Goal: Check status: Check status

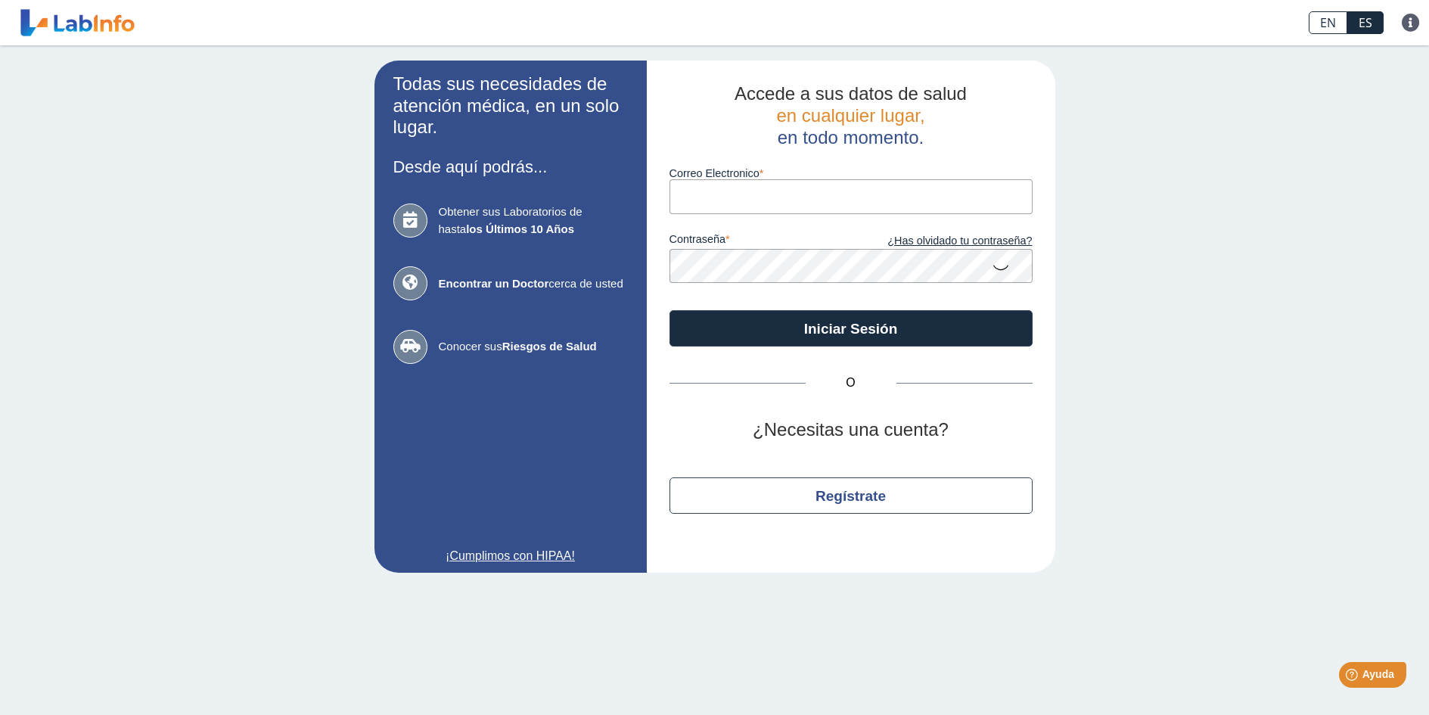
type input "[EMAIL_ADDRESS][DOMAIN_NAME]"
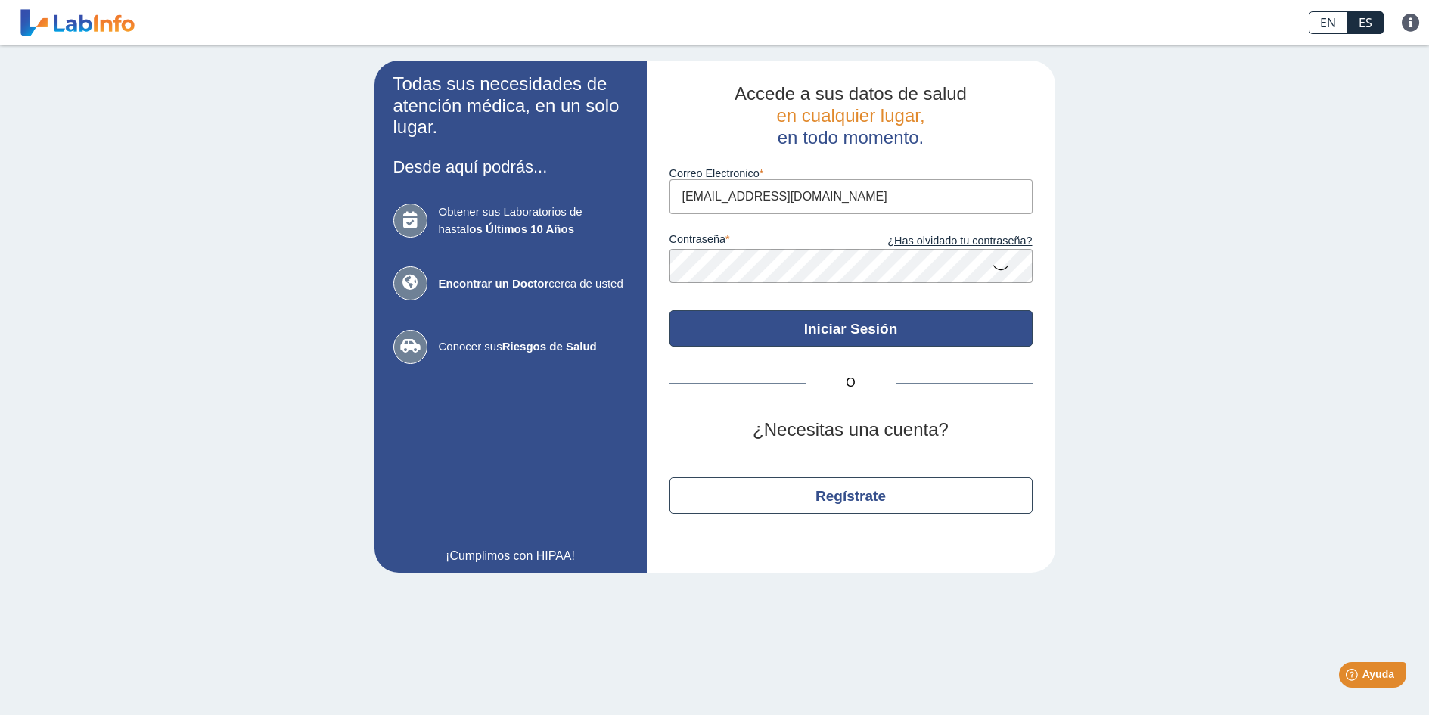
click at [844, 327] on button "Iniciar Sesión" at bounding box center [851, 328] width 363 height 36
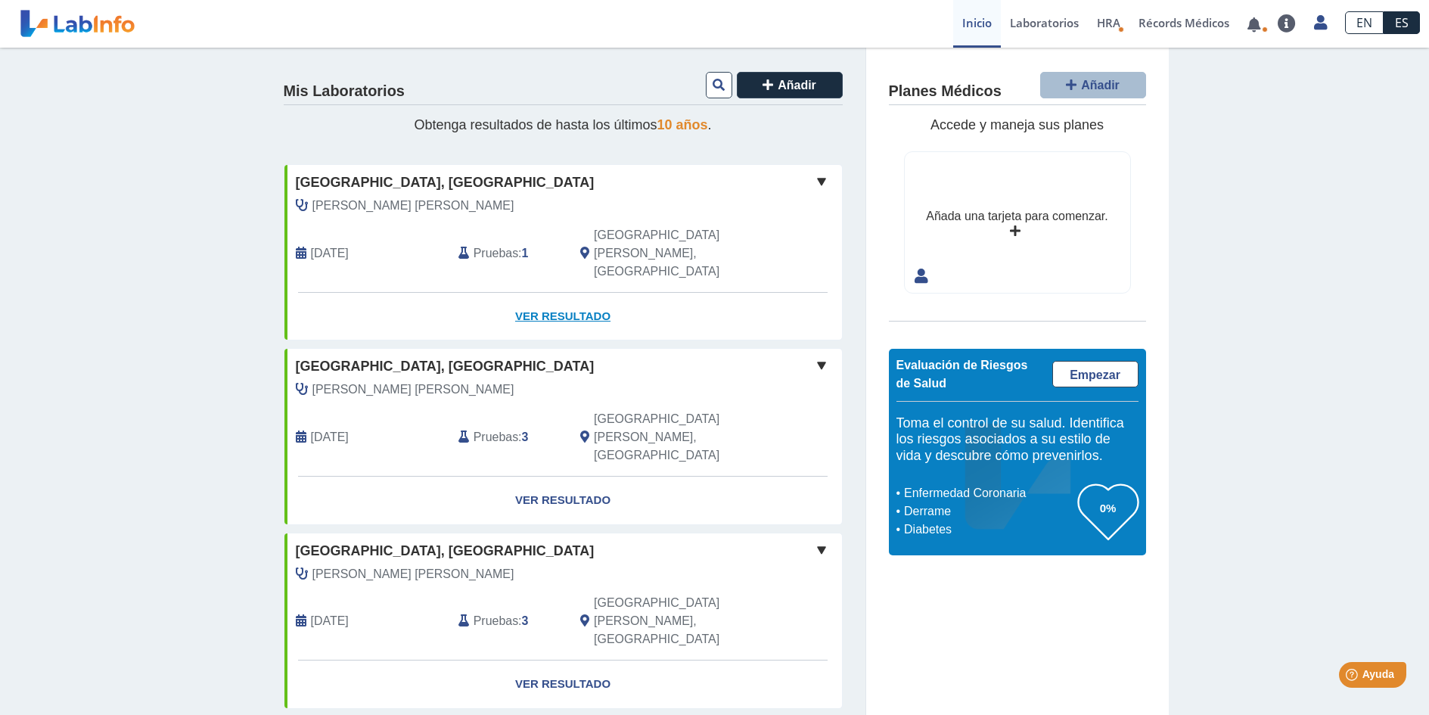
click at [563, 293] on link "Ver Resultado" at bounding box center [564, 317] width 558 height 48
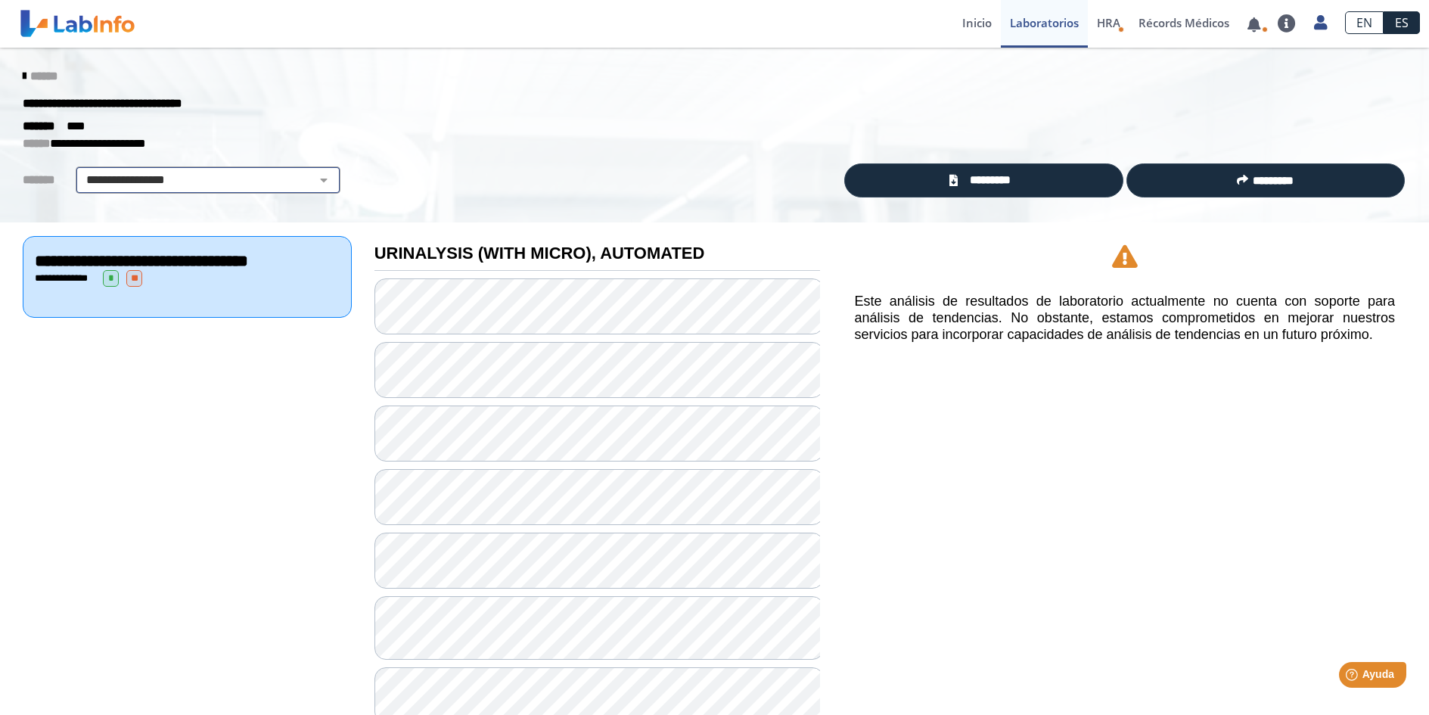
click at [316, 176] on select "**********" at bounding box center [208, 180] width 256 height 18
select select "**********"
click at [80, 171] on select "**********" at bounding box center [208, 180] width 256 height 18
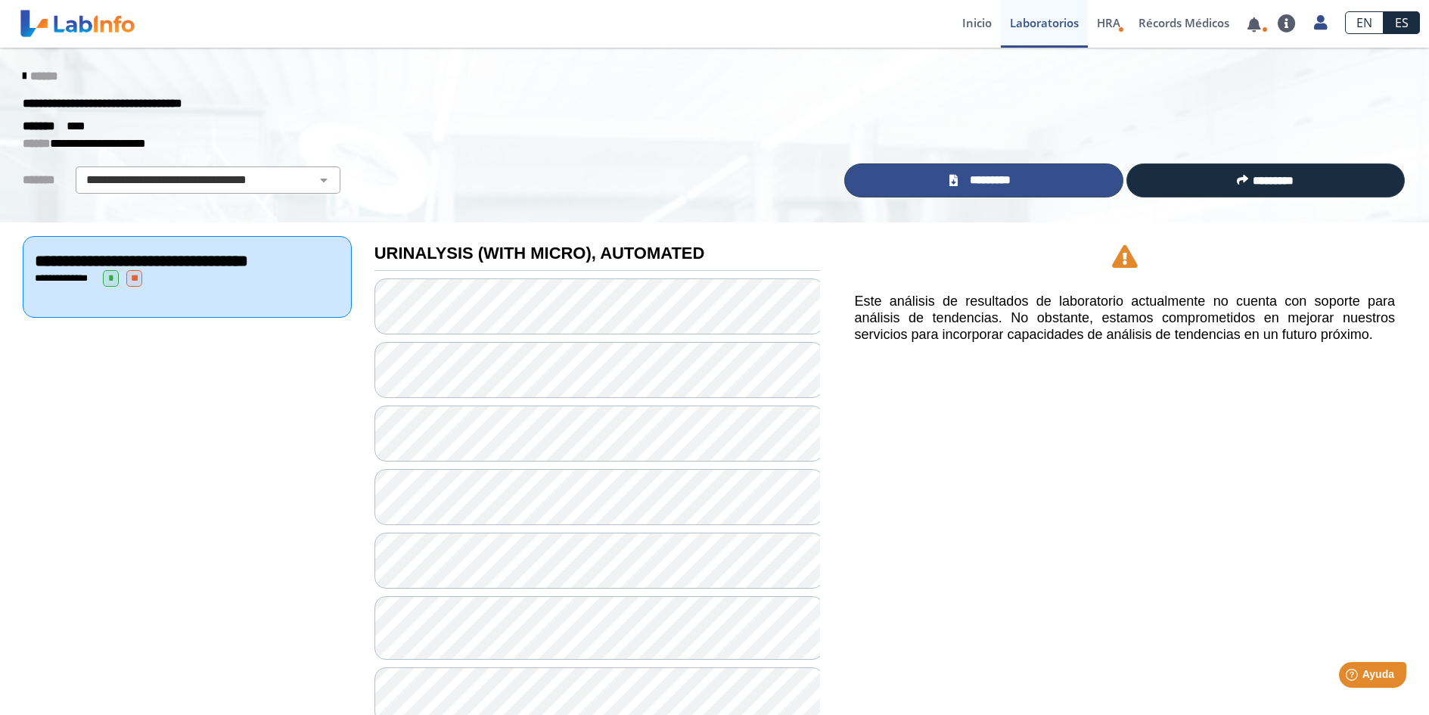
click at [1028, 181] on link "*********" at bounding box center [983, 180] width 278 height 34
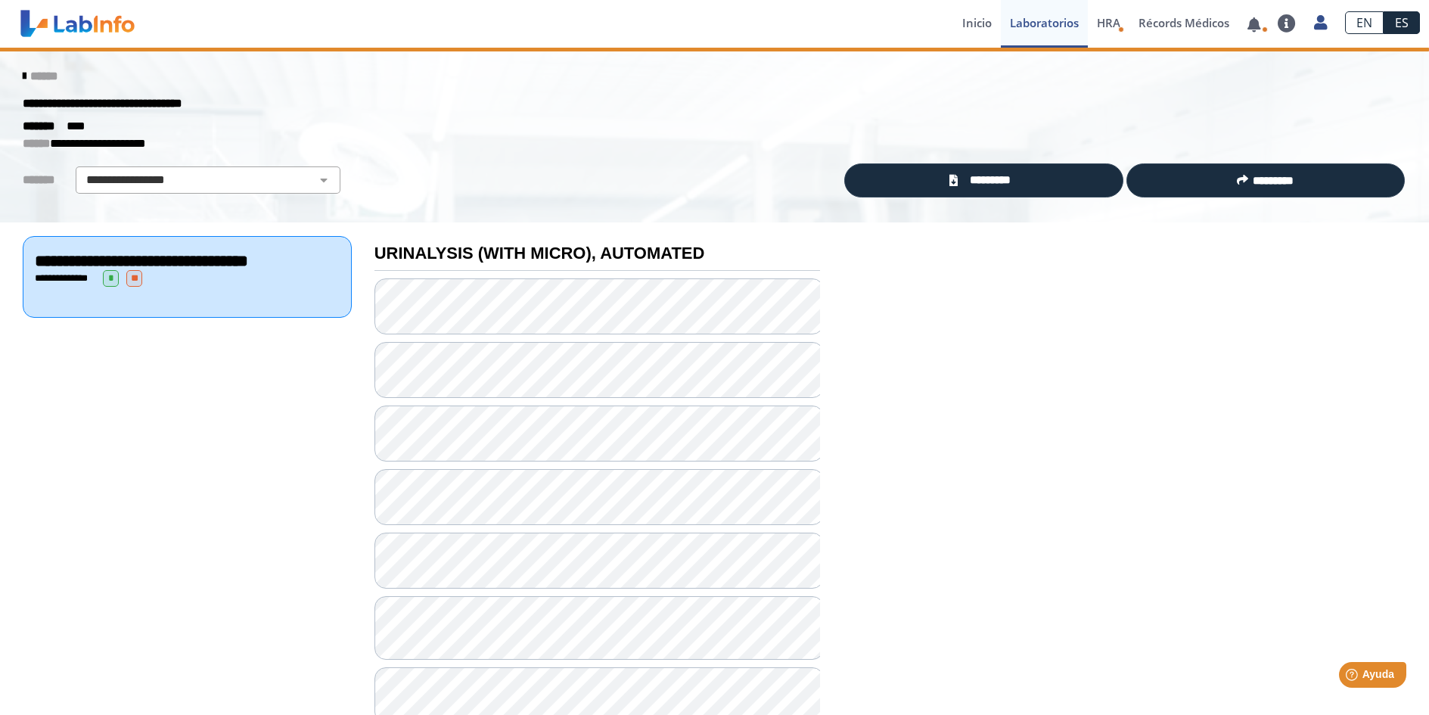
click at [137, 287] on span "**" at bounding box center [134, 278] width 16 height 17
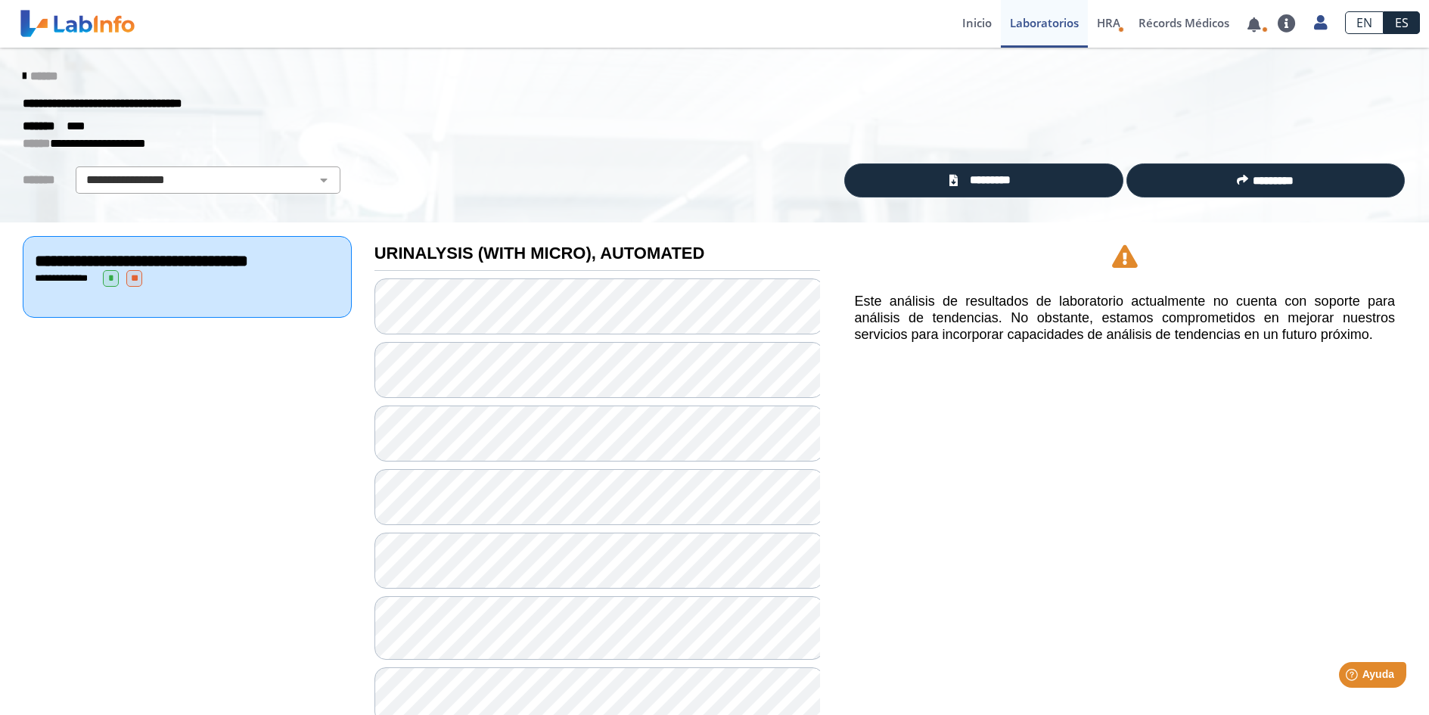
click at [111, 287] on span "*" at bounding box center [111, 278] width 16 height 17
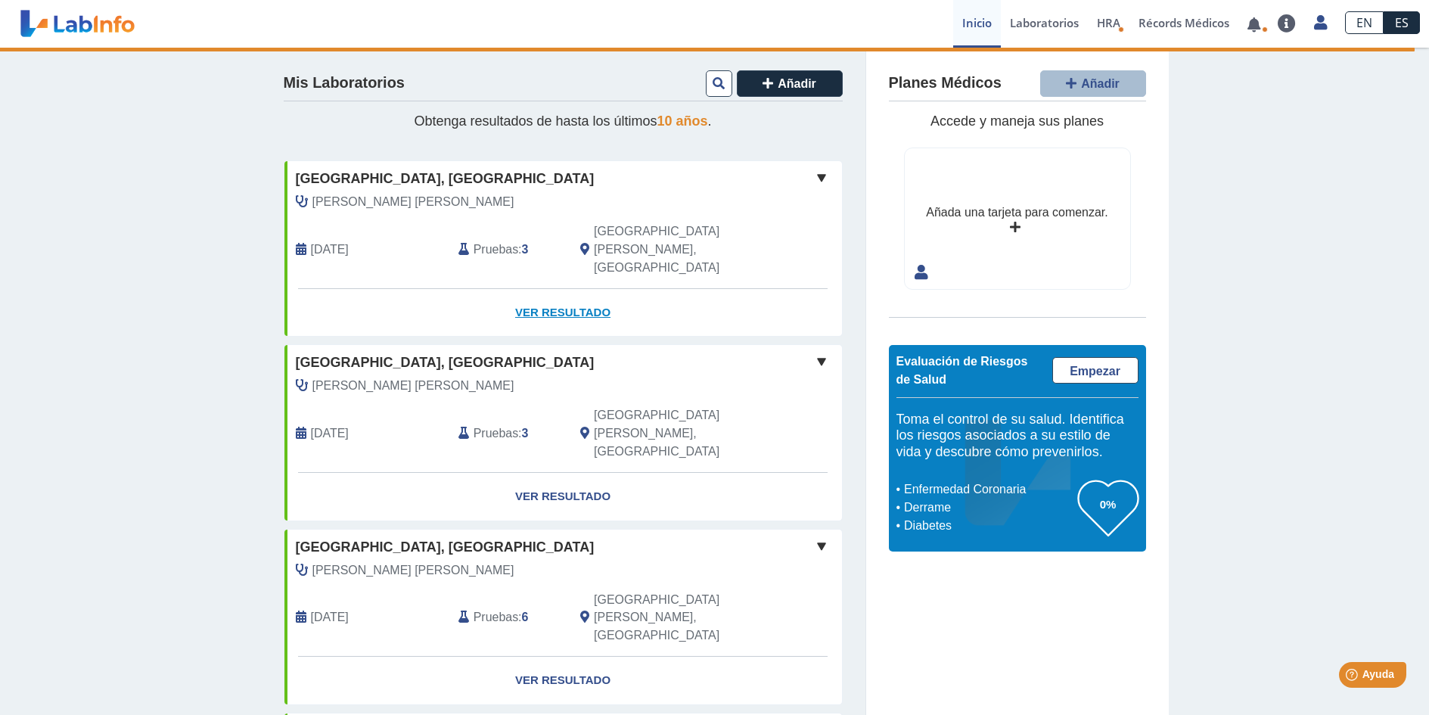
click at [543, 289] on link "Ver Resultado" at bounding box center [564, 313] width 558 height 48
click at [819, 179] on span at bounding box center [822, 178] width 18 height 18
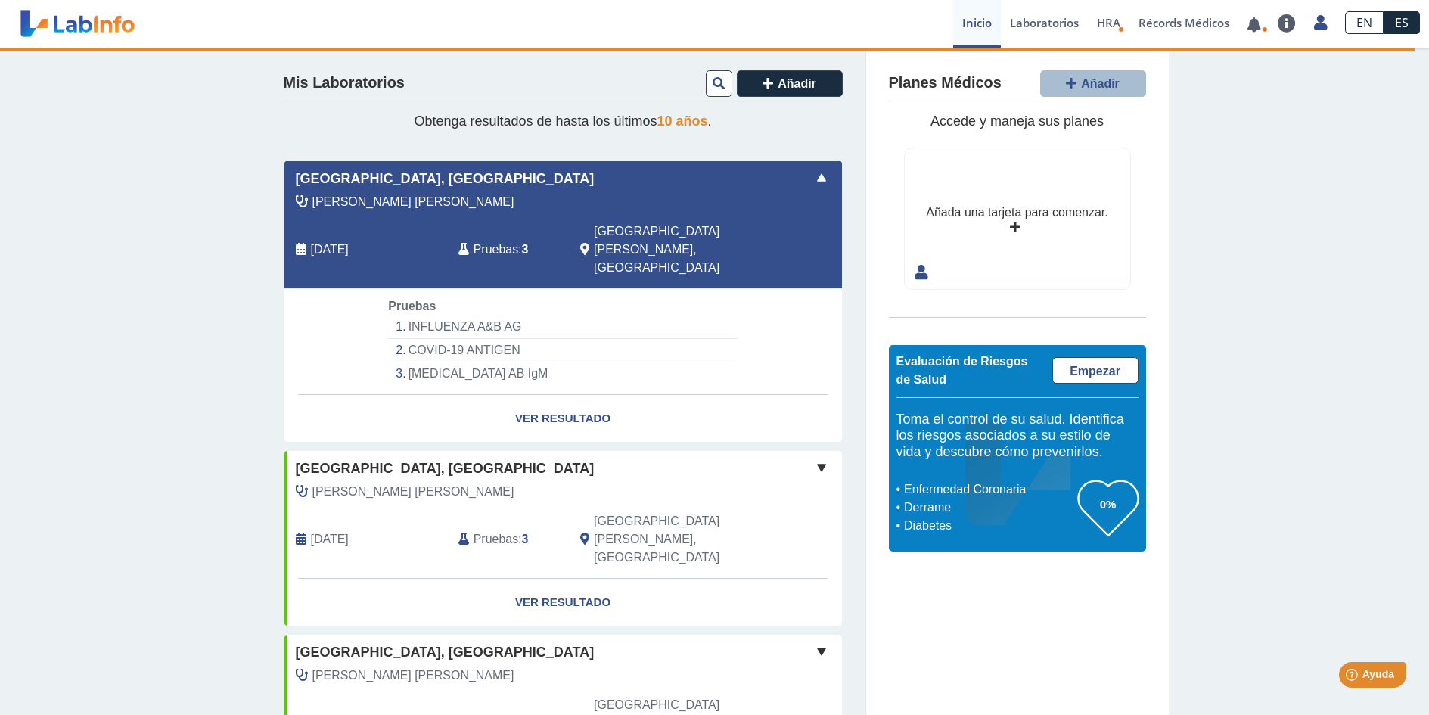
click at [819, 179] on span at bounding box center [822, 178] width 18 height 18
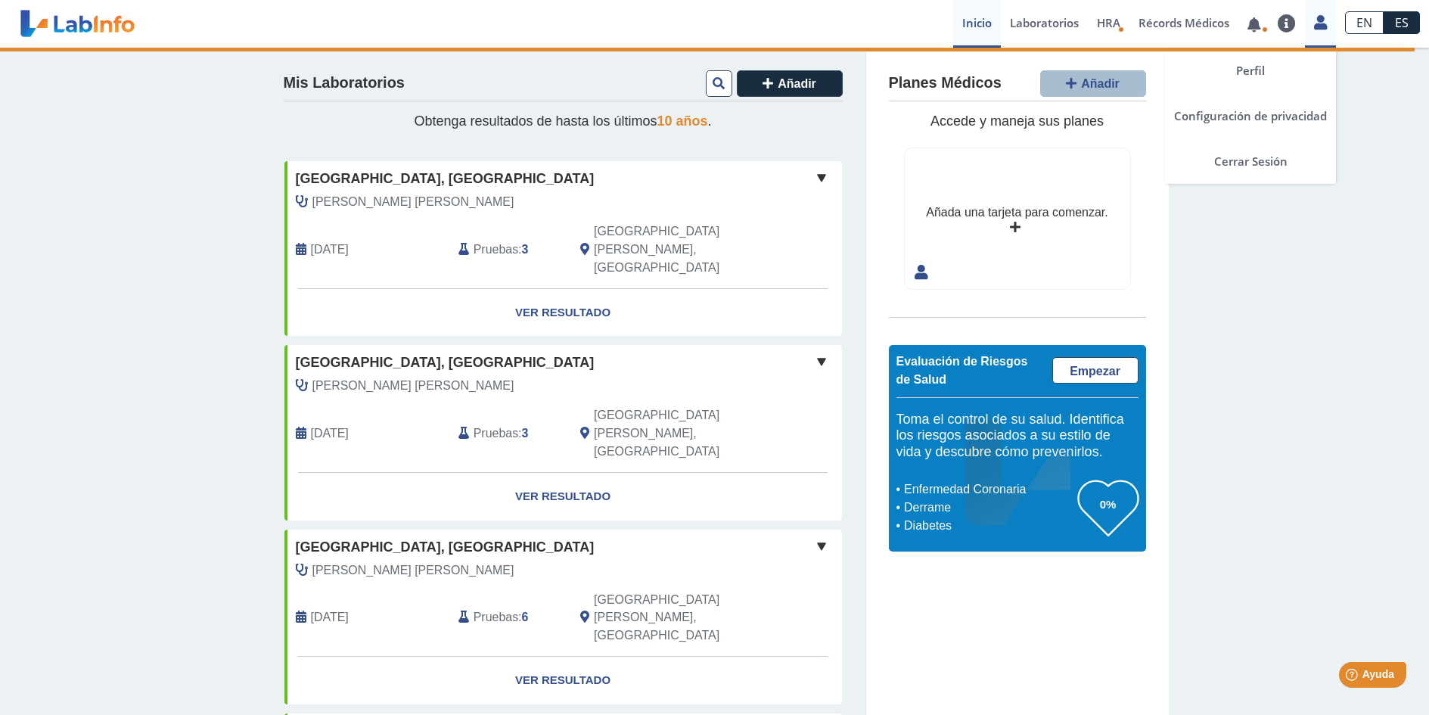
click at [1323, 25] on icon at bounding box center [1320, 22] width 13 height 11
click at [1329, 14] on link at bounding box center [1320, 21] width 31 height 20
click at [1256, 152] on link "Cerrar Sesión" at bounding box center [1250, 160] width 171 height 45
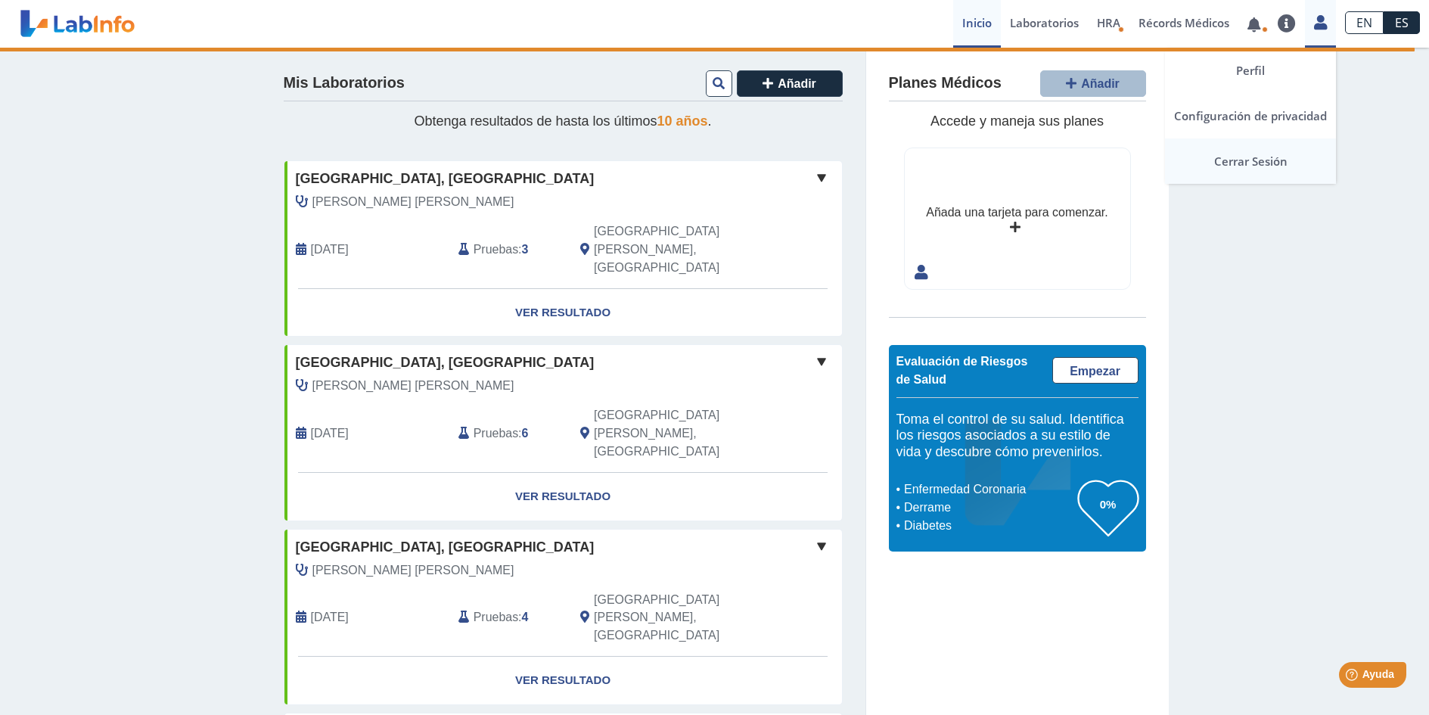
click at [1261, 160] on link "Cerrar Sesión" at bounding box center [1250, 160] width 171 height 45
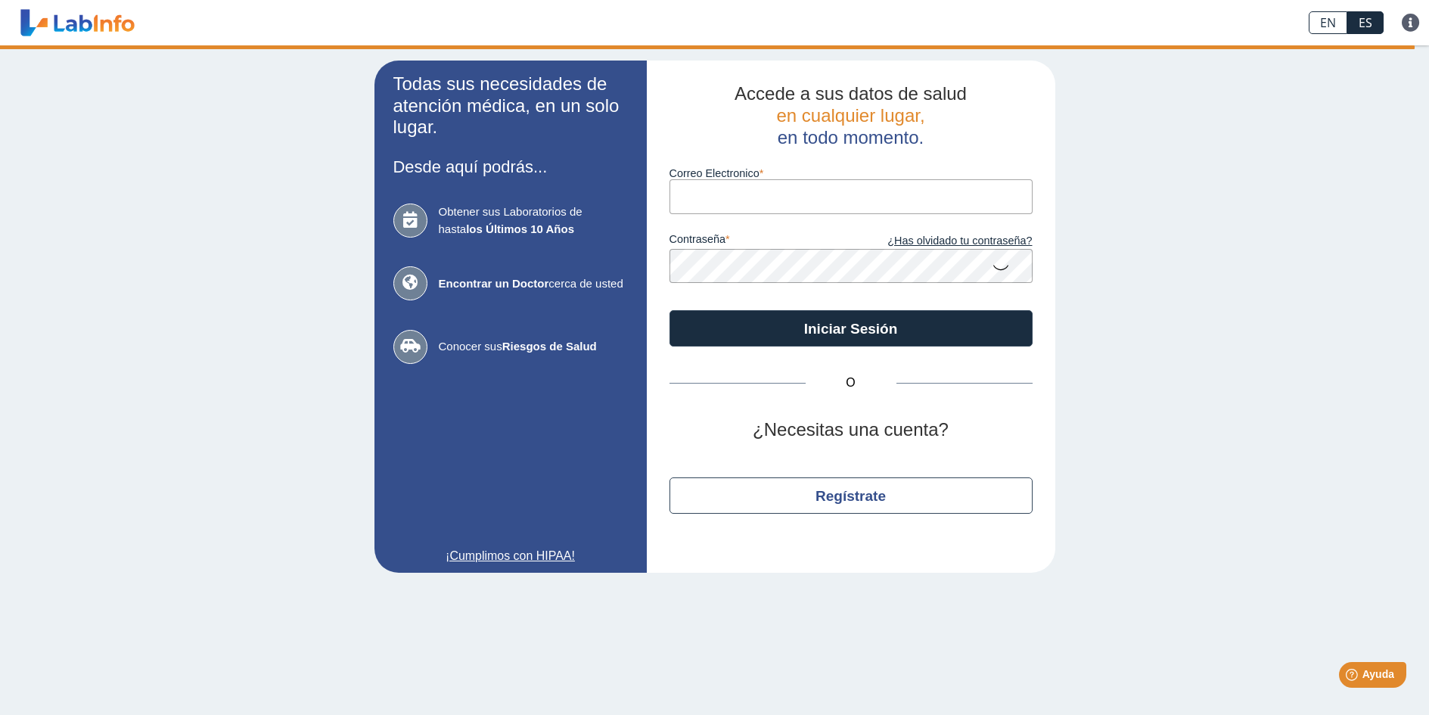
drag, startPoint x: 676, startPoint y: 204, endPoint x: 717, endPoint y: 185, distance: 44.0
click at [717, 185] on input "Correo Electronico" at bounding box center [851, 196] width 363 height 34
type input "[EMAIL_ADDRESS][DOMAIN_NAME]"
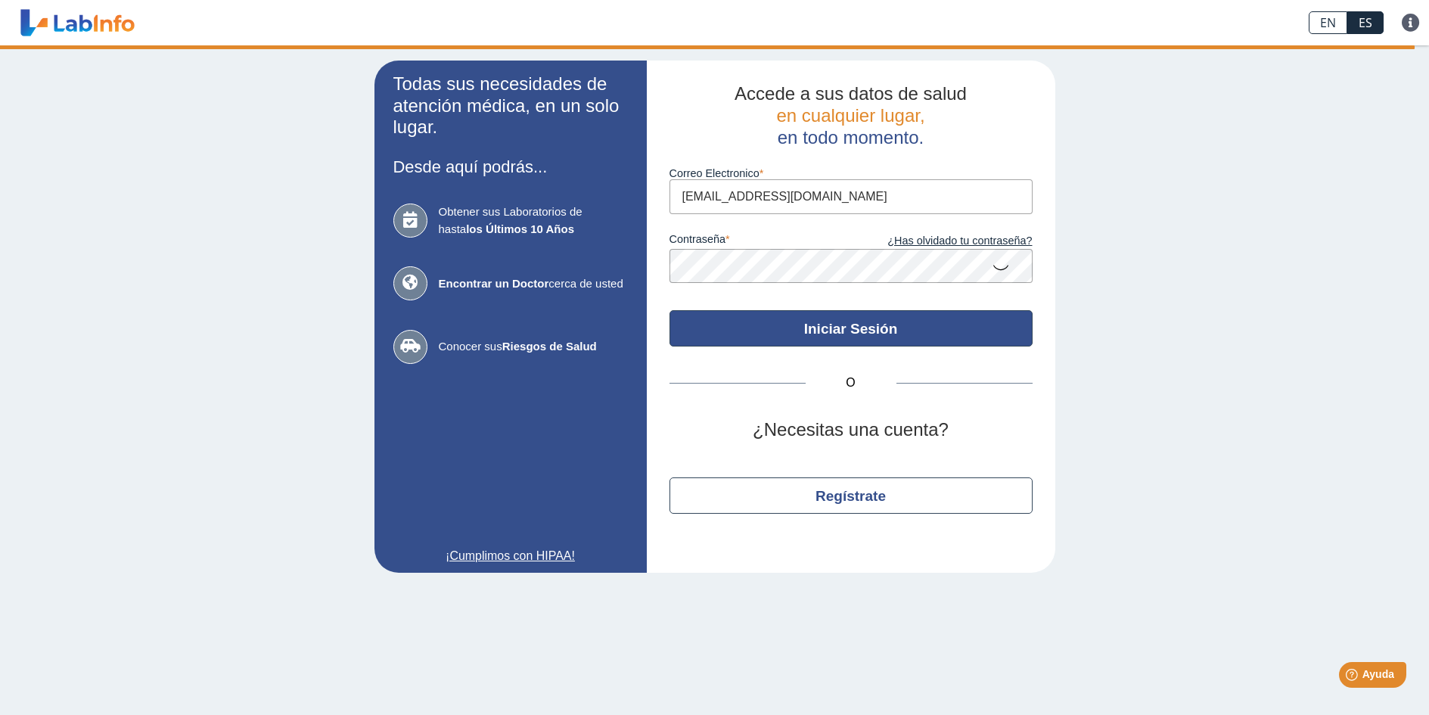
click at [875, 331] on button "Iniciar Sesión" at bounding box center [851, 328] width 363 height 36
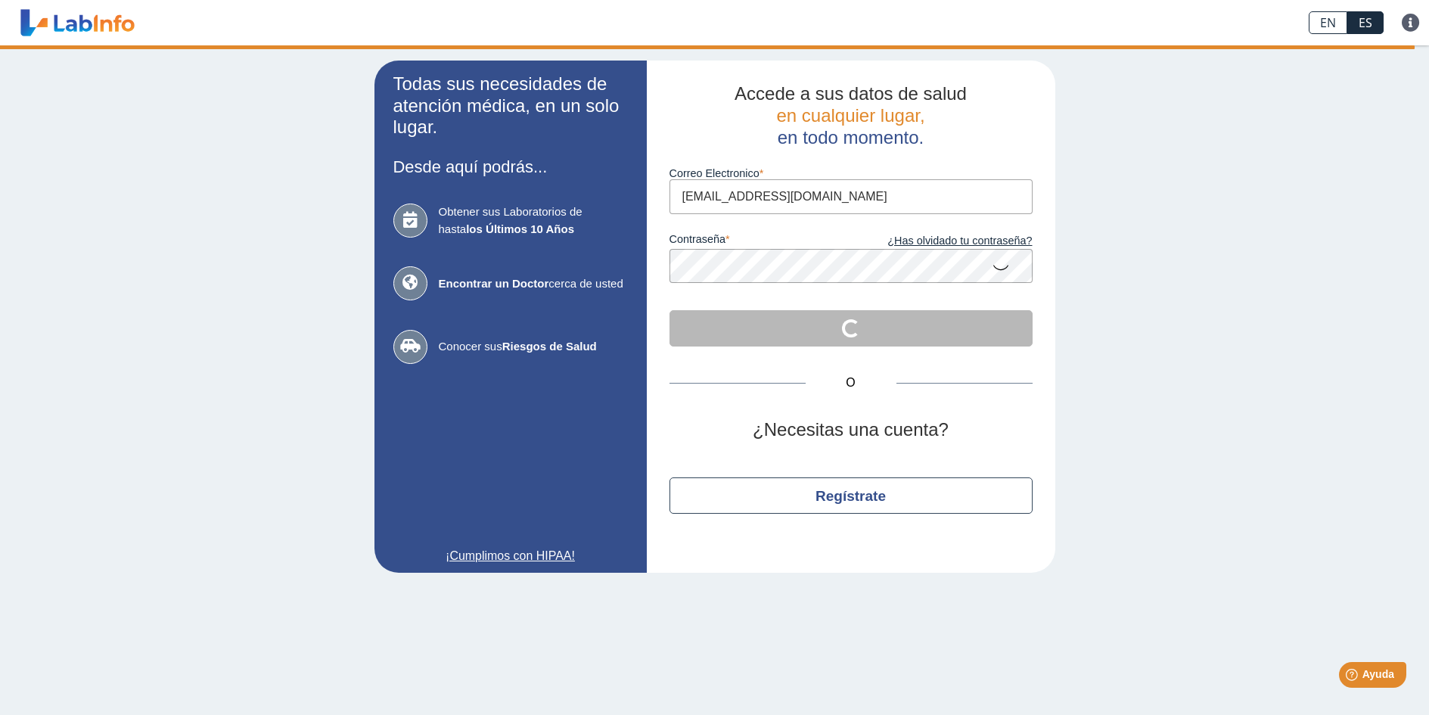
click at [668, 272] on div "Accede a sus datos de salud en cualquier lugar, en todo momento. Correo Electro…" at bounding box center [851, 317] width 409 height 512
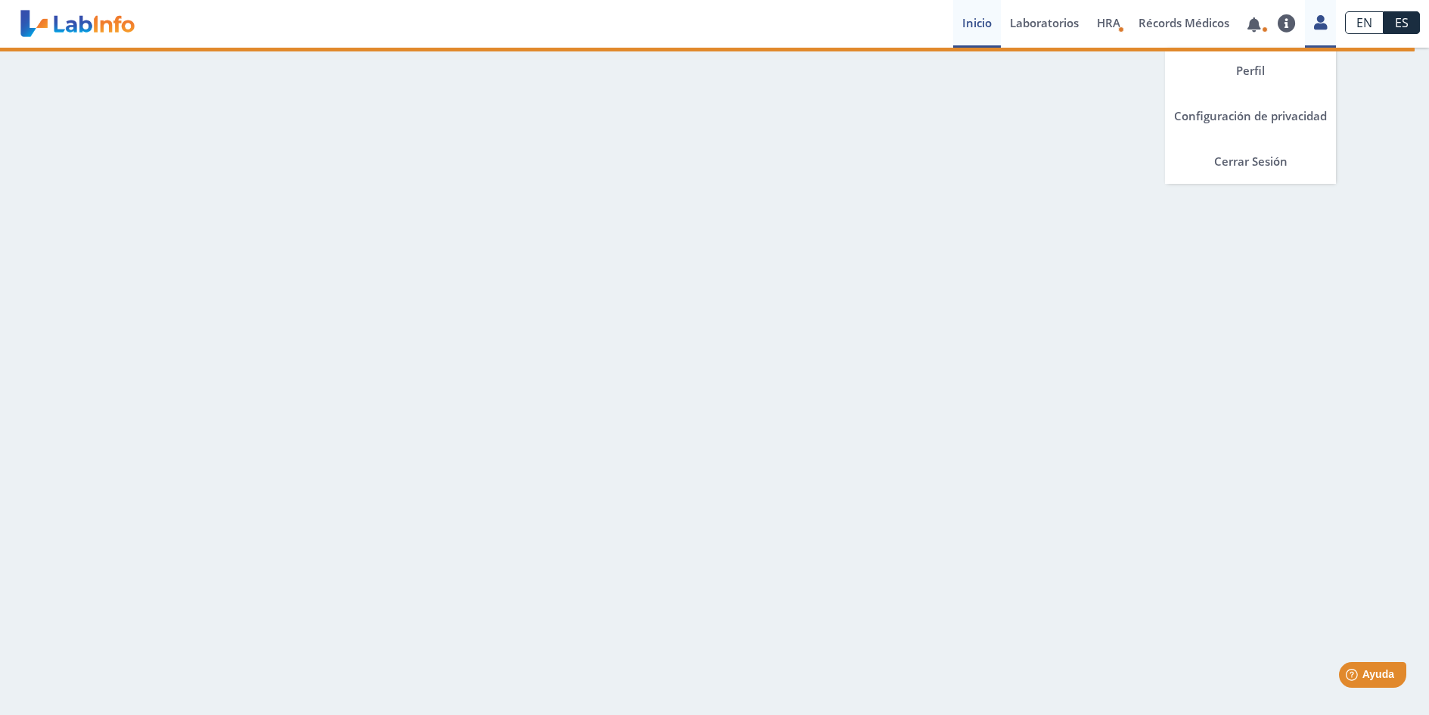
click at [1309, 26] on link at bounding box center [1320, 21] width 31 height 20
click at [1266, 163] on link "Cerrar Sesión" at bounding box center [1250, 160] width 171 height 45
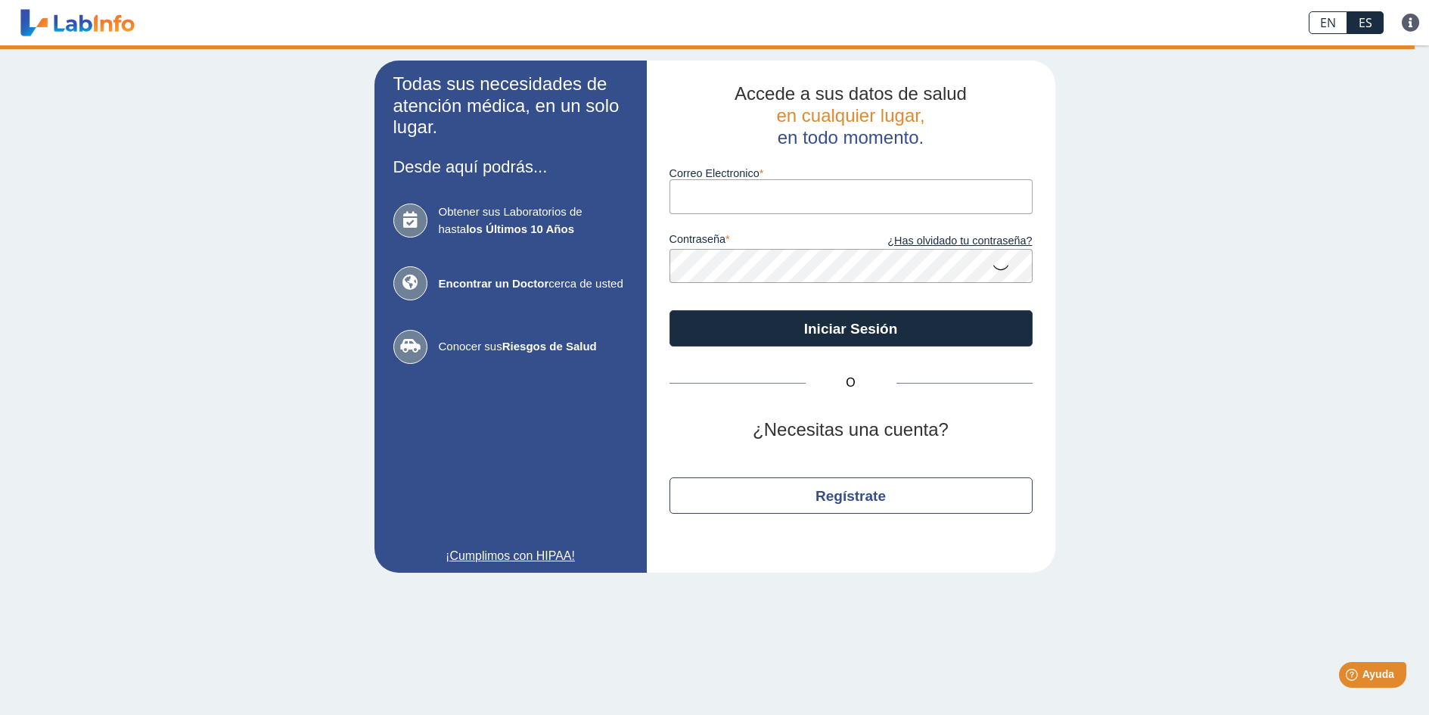
click at [689, 206] on input "Correo Electronico" at bounding box center [851, 196] width 363 height 34
type input "[EMAIL_ADDRESS][DOMAIN_NAME]"
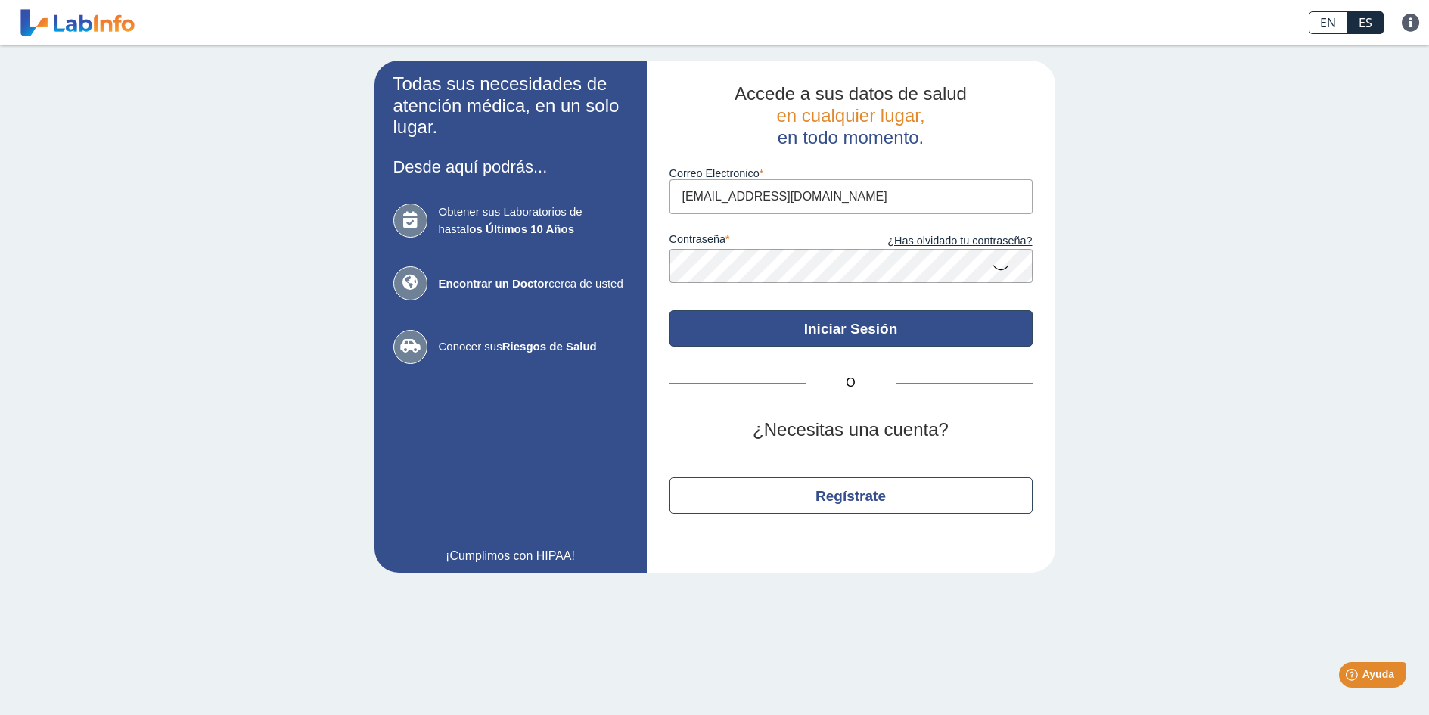
click at [849, 331] on button "Iniciar Sesión" at bounding box center [851, 328] width 363 height 36
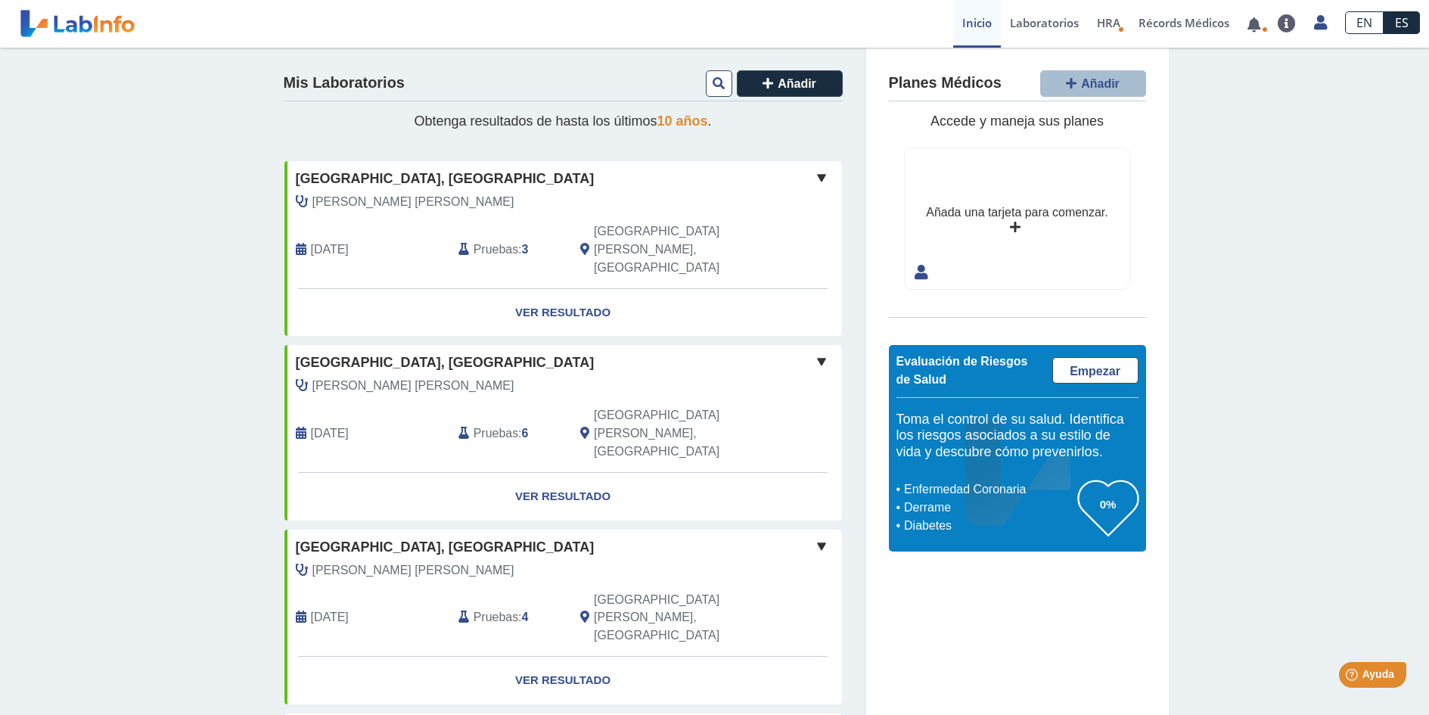
click at [64, 29] on link at bounding box center [77, 24] width 125 height 38
click at [81, 21] on link at bounding box center [77, 24] width 125 height 38
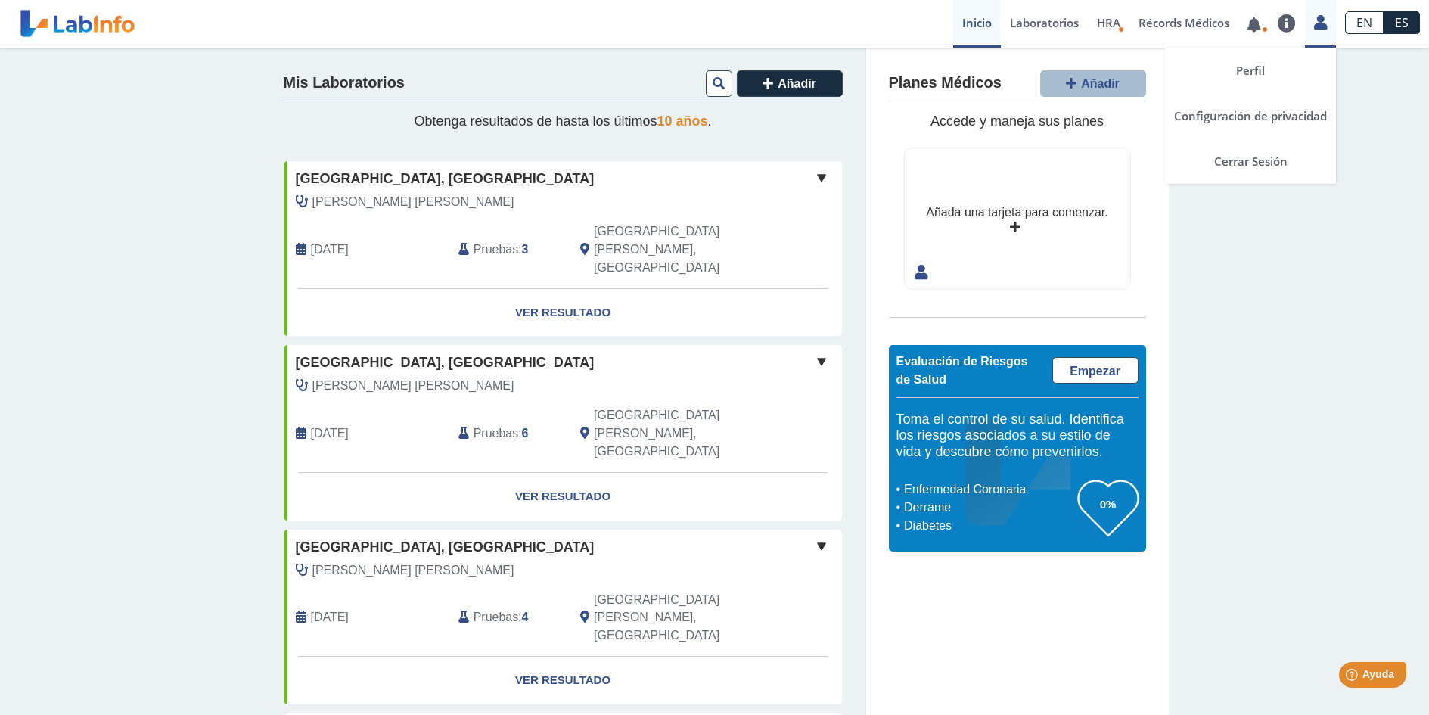
click at [1326, 21] on icon at bounding box center [1320, 22] width 13 height 11
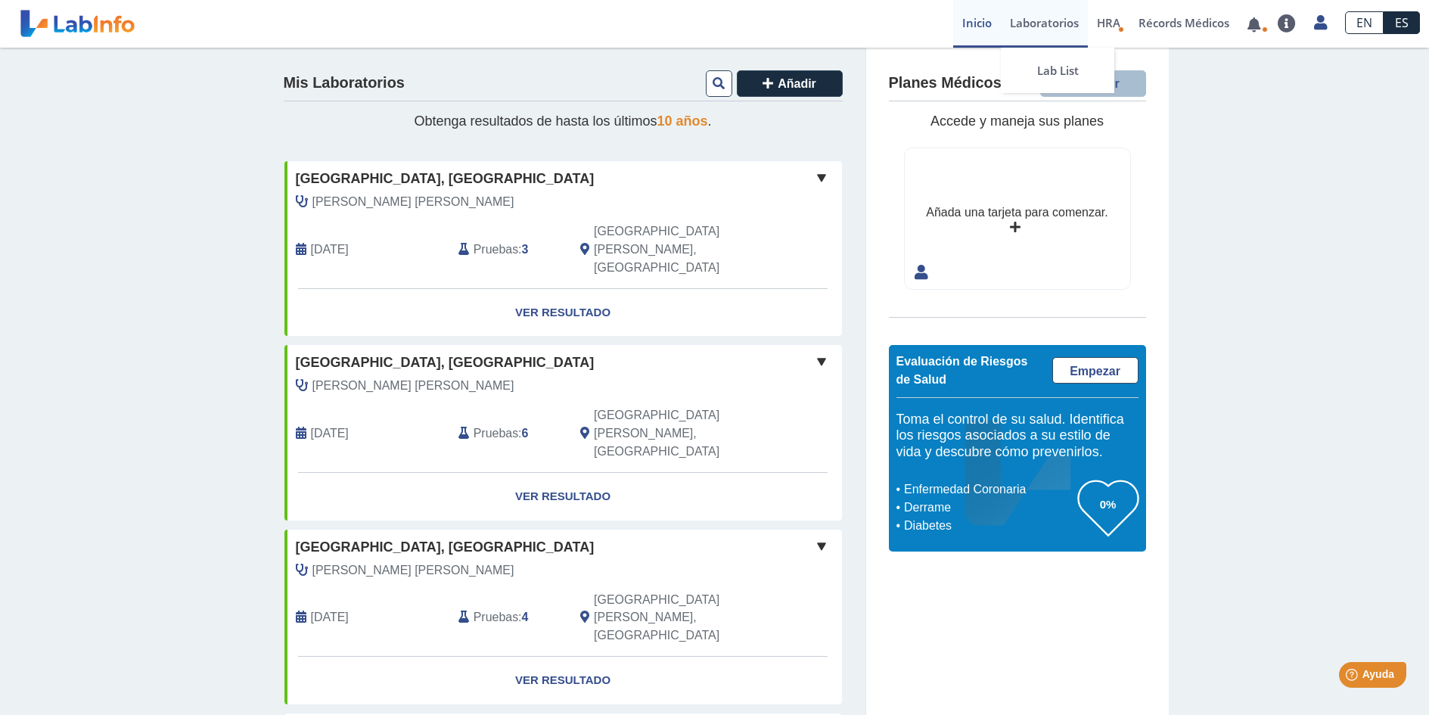
click at [1021, 20] on link "Laboratorios" at bounding box center [1044, 24] width 87 height 48
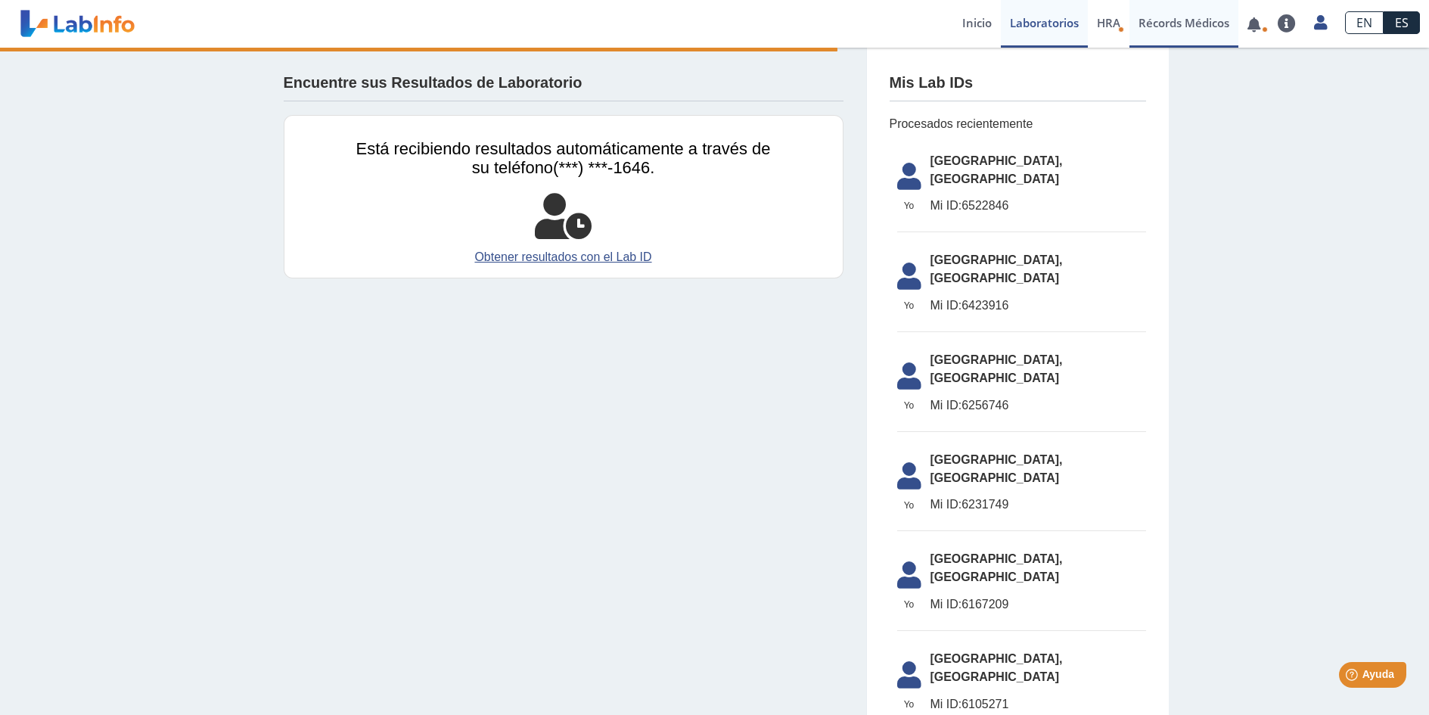
click at [1141, 17] on link "Récords Médicos" at bounding box center [1184, 24] width 109 height 48
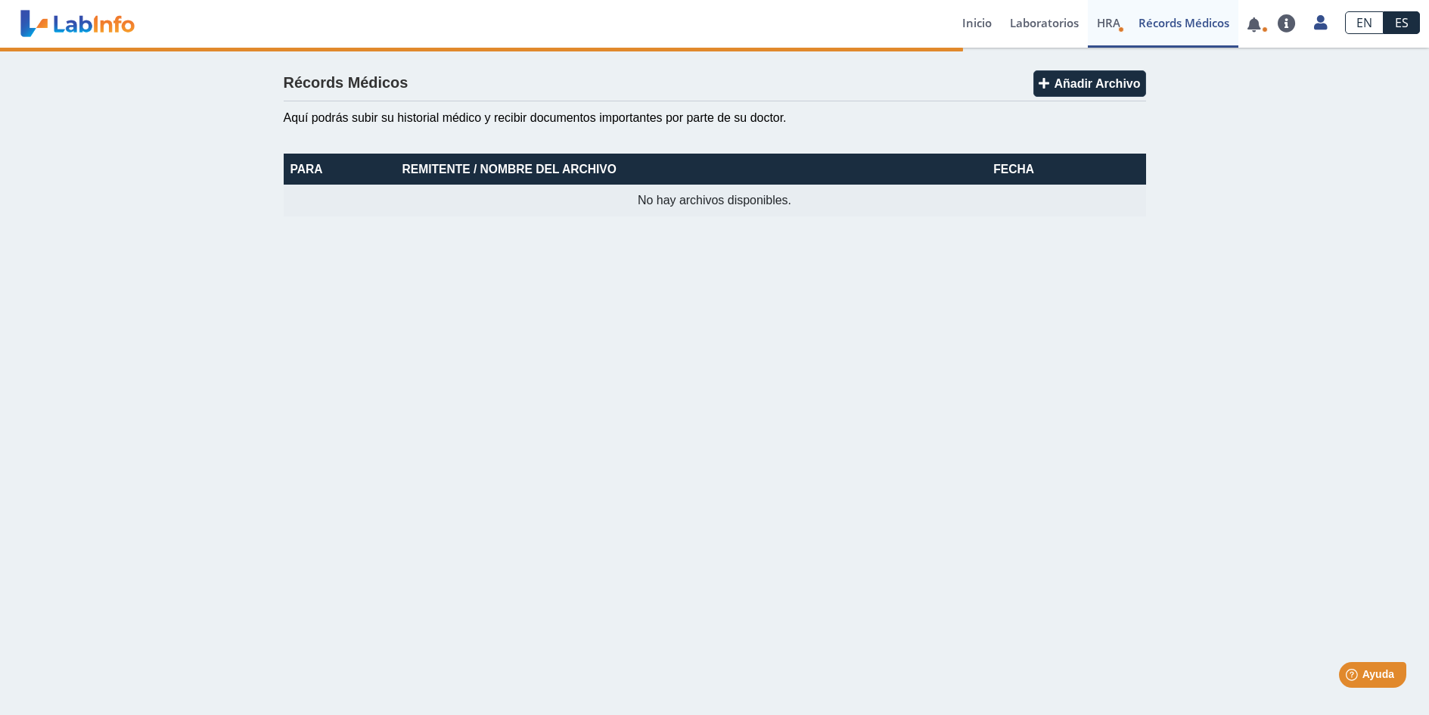
click at [1099, 21] on span "HRA" at bounding box center [1108, 22] width 23 height 15
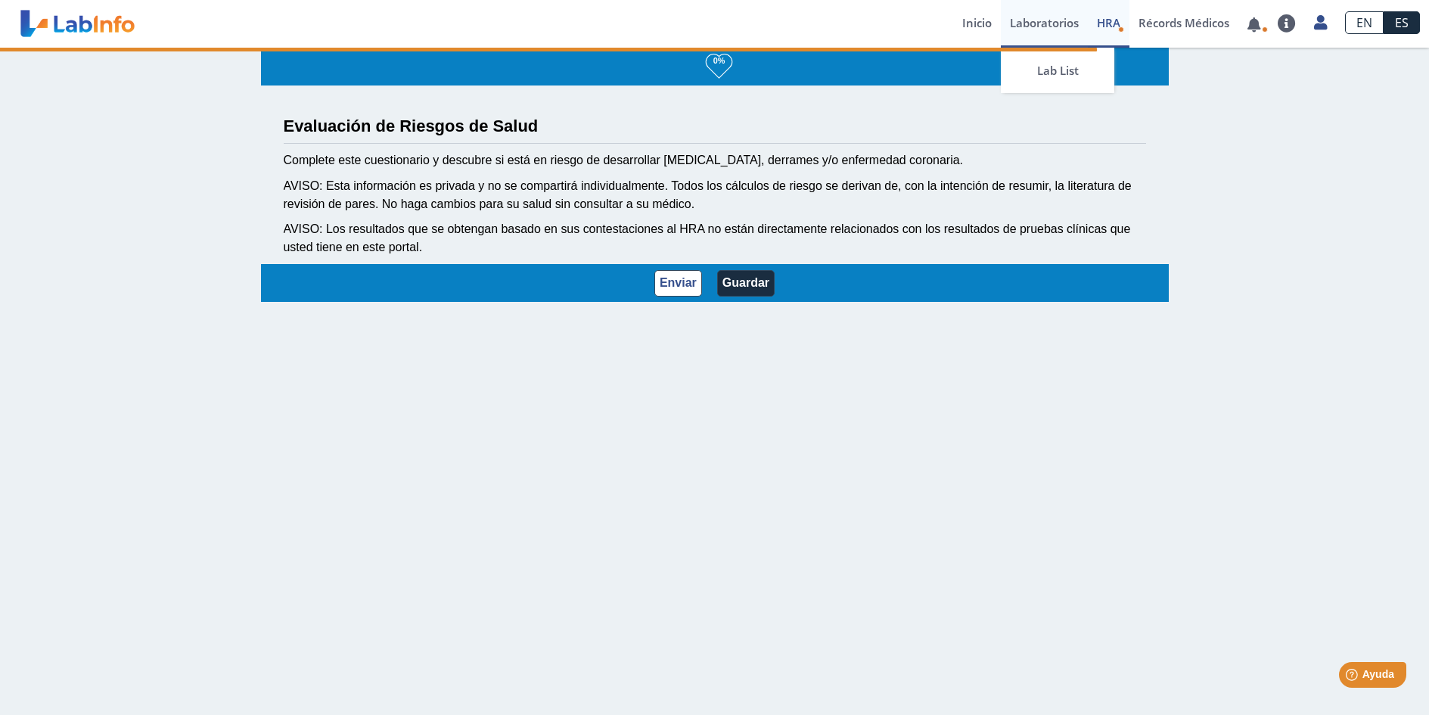
click at [1050, 26] on link "Laboratorios" at bounding box center [1044, 24] width 87 height 48
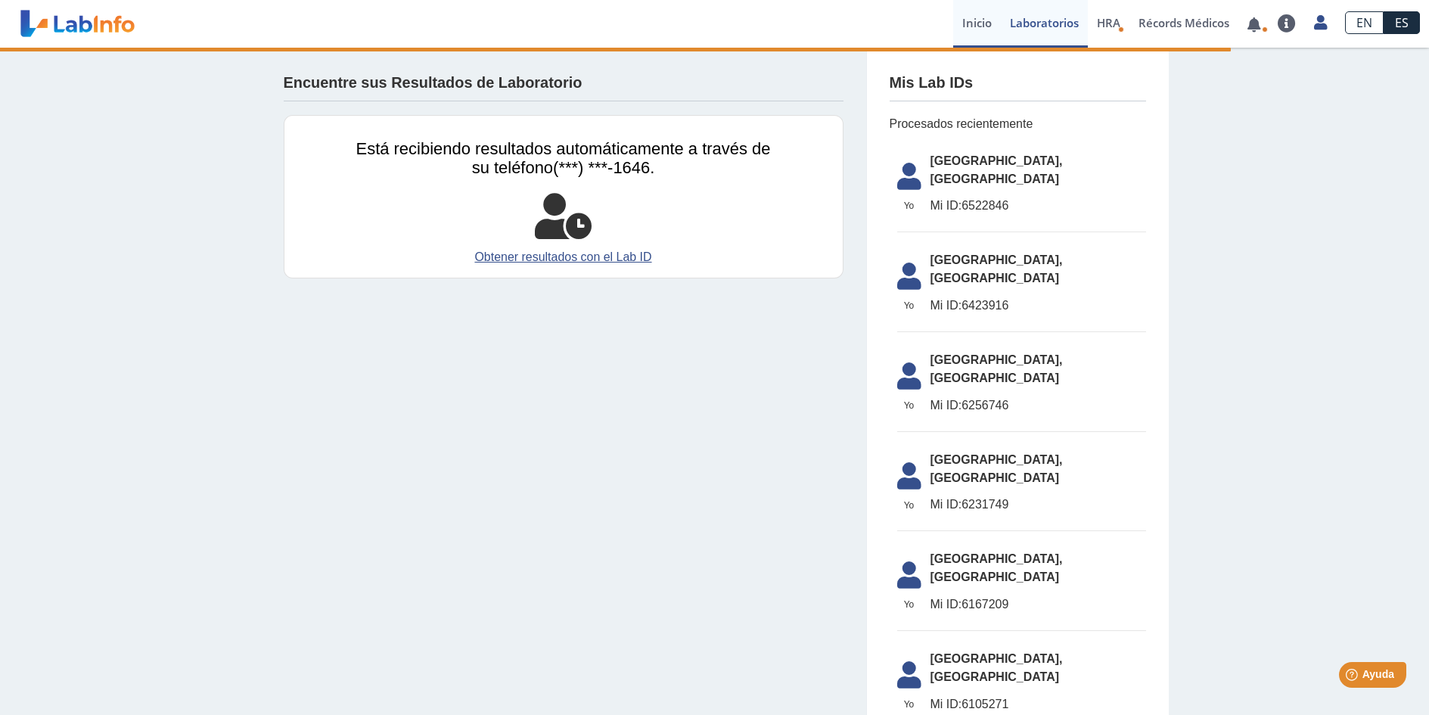
click at [974, 24] on link "Inicio" at bounding box center [977, 24] width 48 height 48
click at [574, 255] on link "Obtener resultados con el Lab ID" at bounding box center [563, 257] width 415 height 18
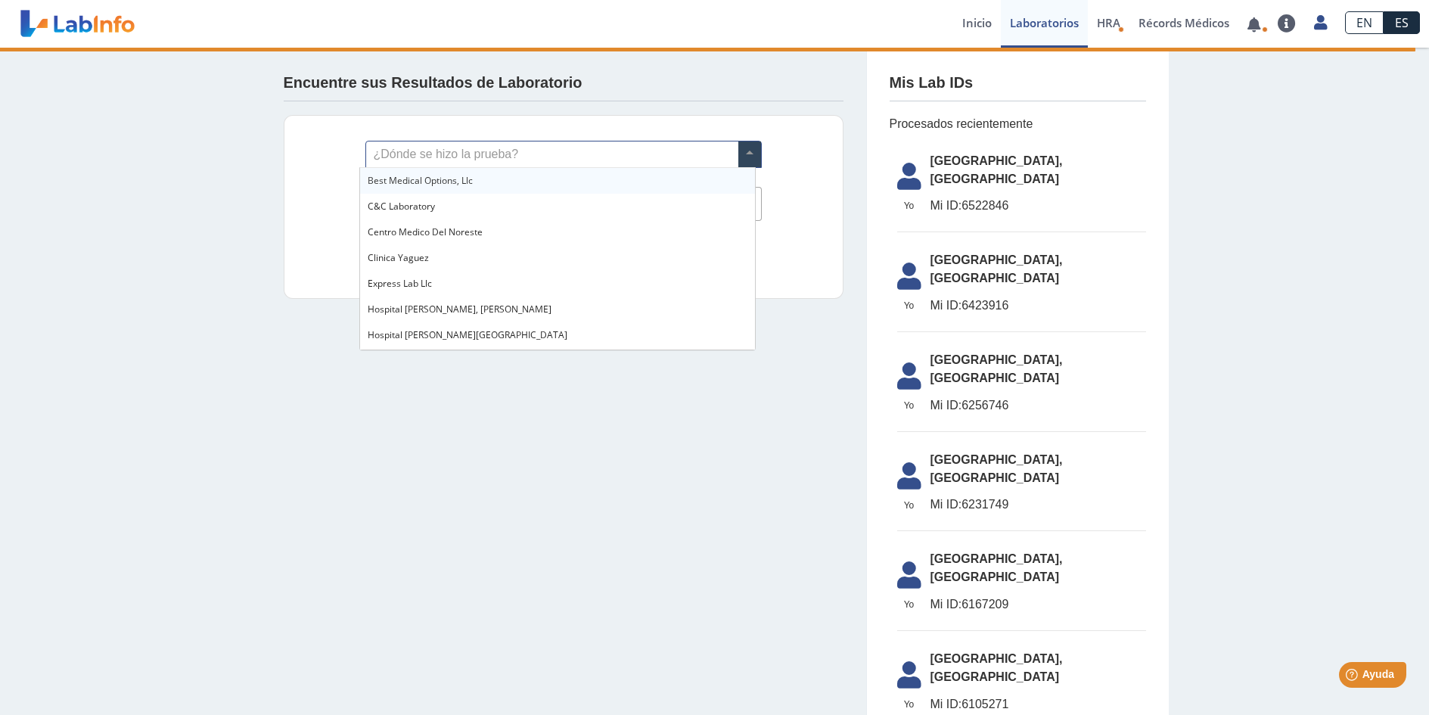
click at [751, 156] on span at bounding box center [750, 154] width 23 height 26
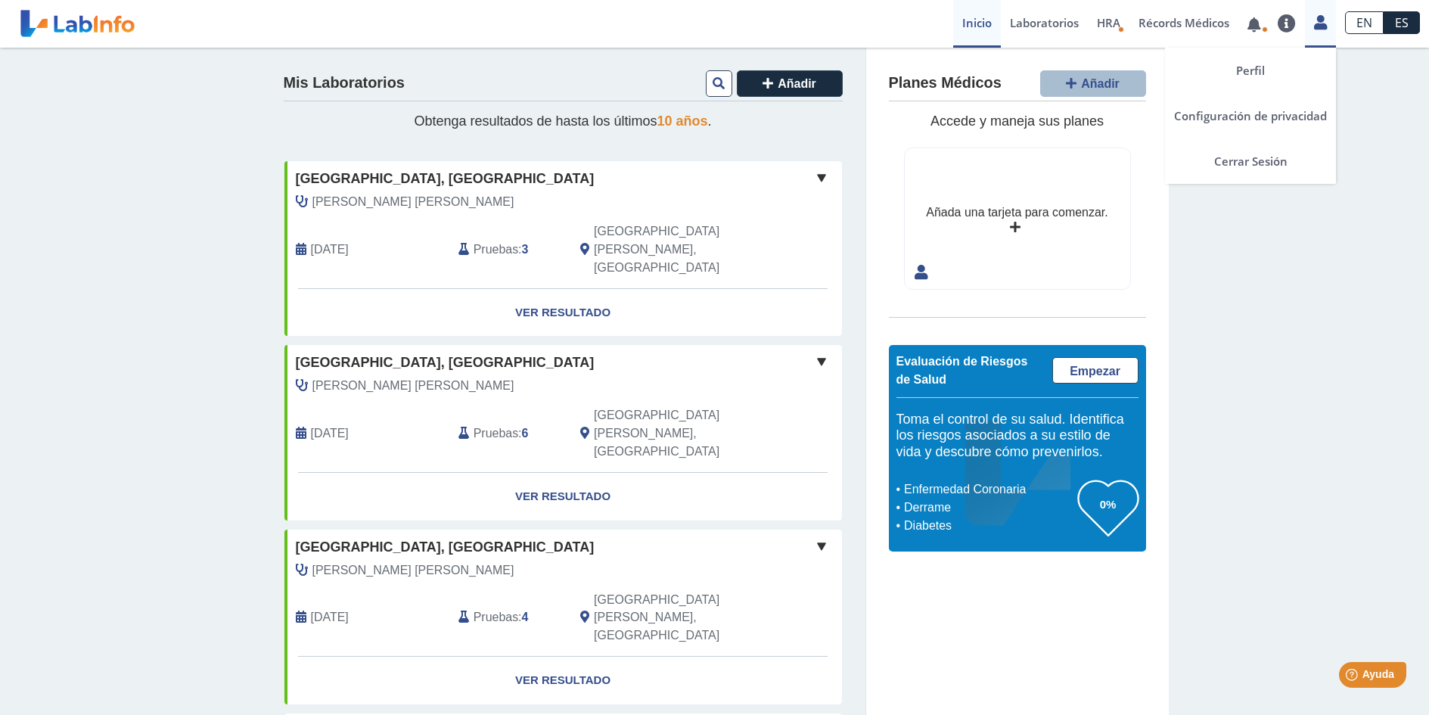
click at [1318, 22] on icon at bounding box center [1320, 22] width 13 height 11
click at [1277, 162] on link "Cerrar Sesión" at bounding box center [1250, 160] width 171 height 45
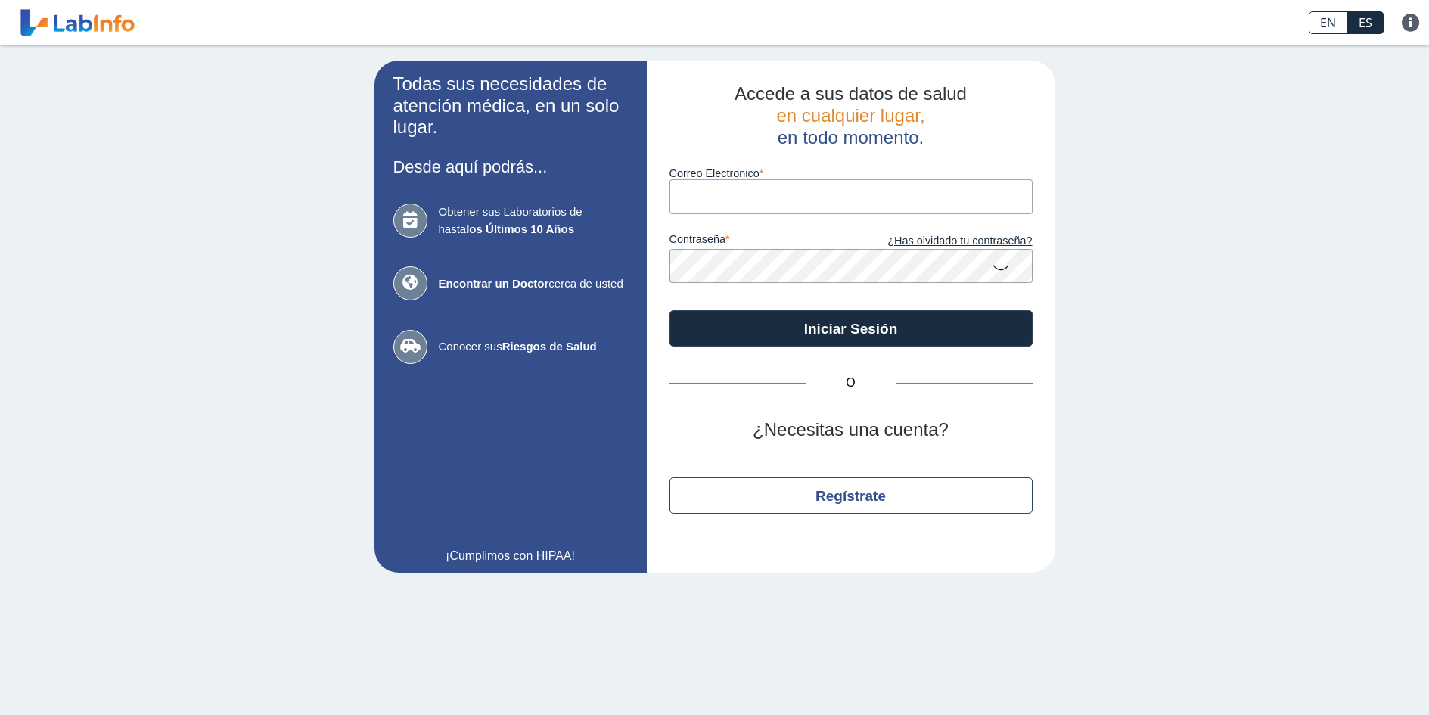
click at [707, 195] on input "Correo Electronico" at bounding box center [851, 196] width 363 height 34
type input "[EMAIL_ADDRESS][DOMAIN_NAME]"
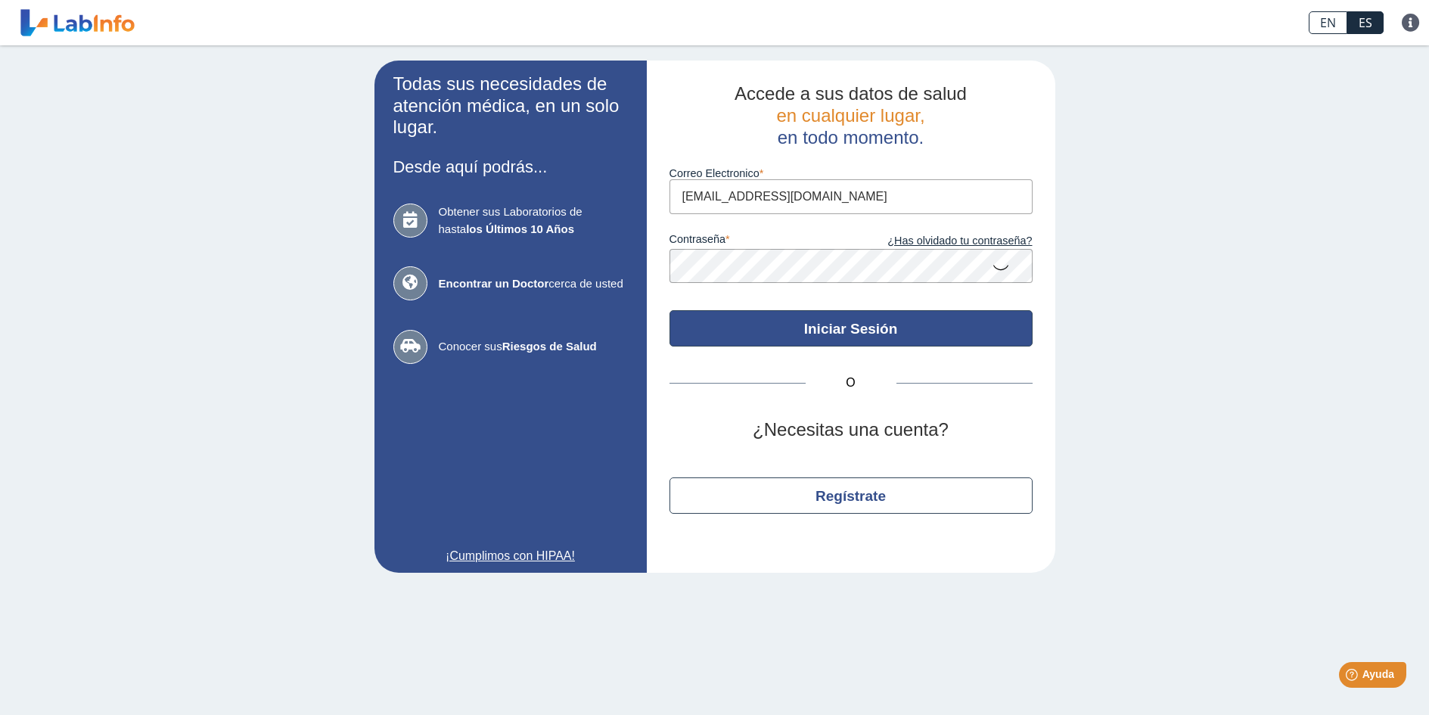
click at [854, 321] on button "Iniciar Sesión" at bounding box center [851, 328] width 363 height 36
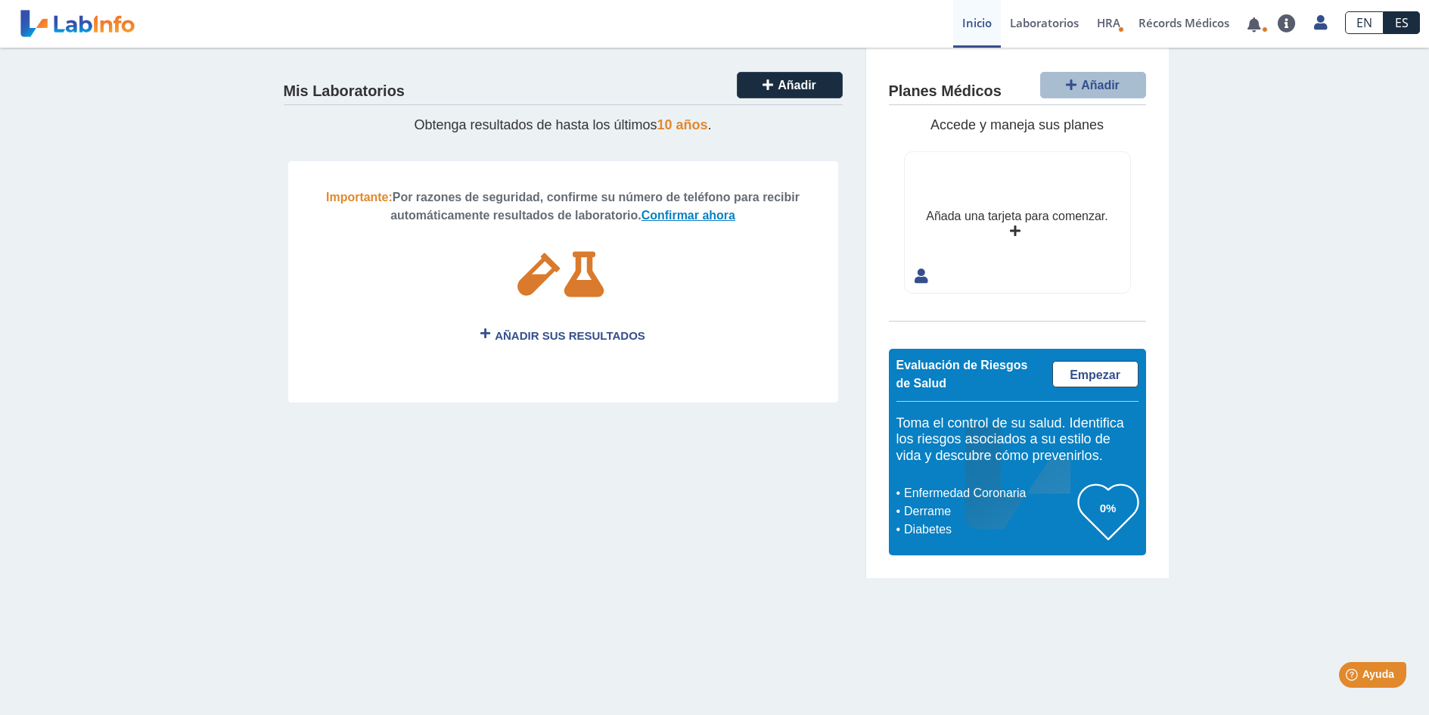
click at [700, 212] on link "Confirmar ahora" at bounding box center [689, 215] width 94 height 13
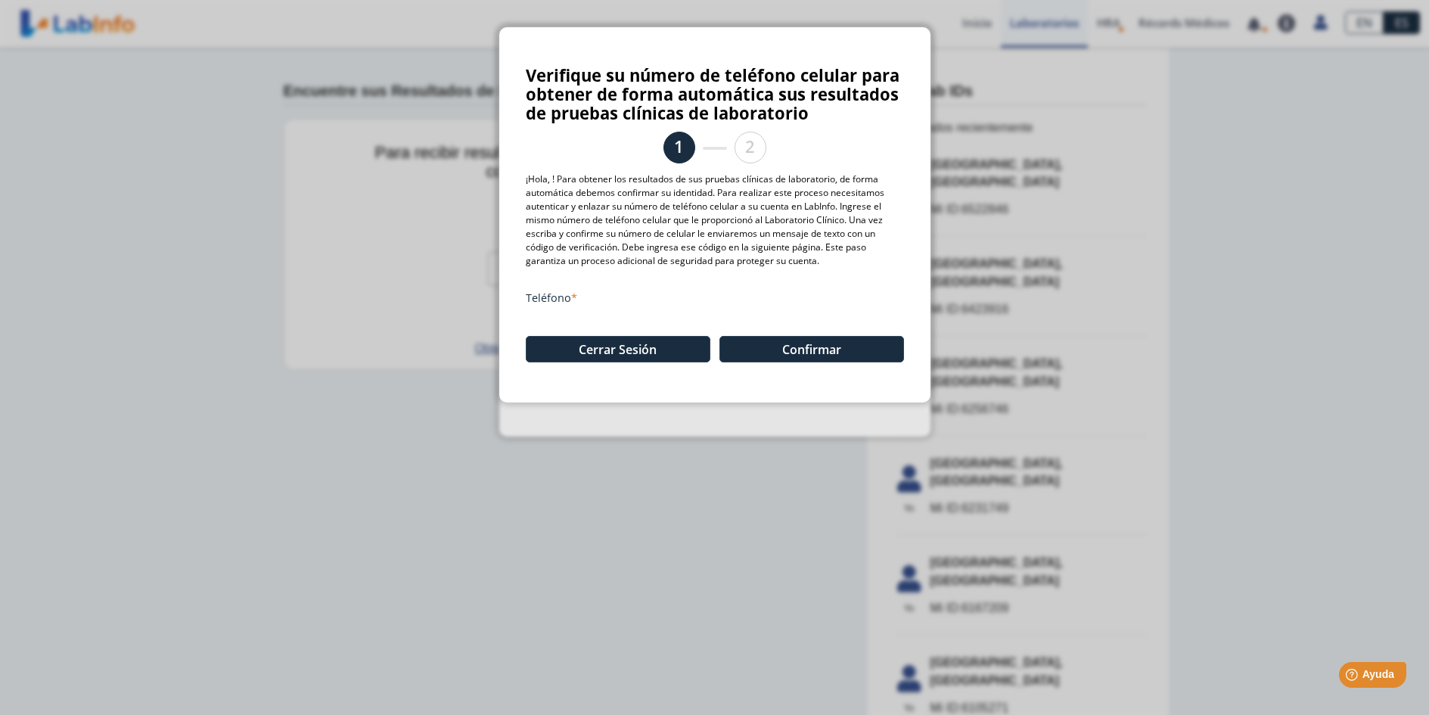
click at [571, 294] on label "Teléfono" at bounding box center [715, 298] width 378 height 14
click at [571, 309] on input "(787) 667-1646" at bounding box center [715, 326] width 378 height 34
click at [571, 308] on div "Teléfono" at bounding box center [715, 300] width 378 height 18
click at [781, 342] on button "Confirmar" at bounding box center [812, 349] width 185 height 26
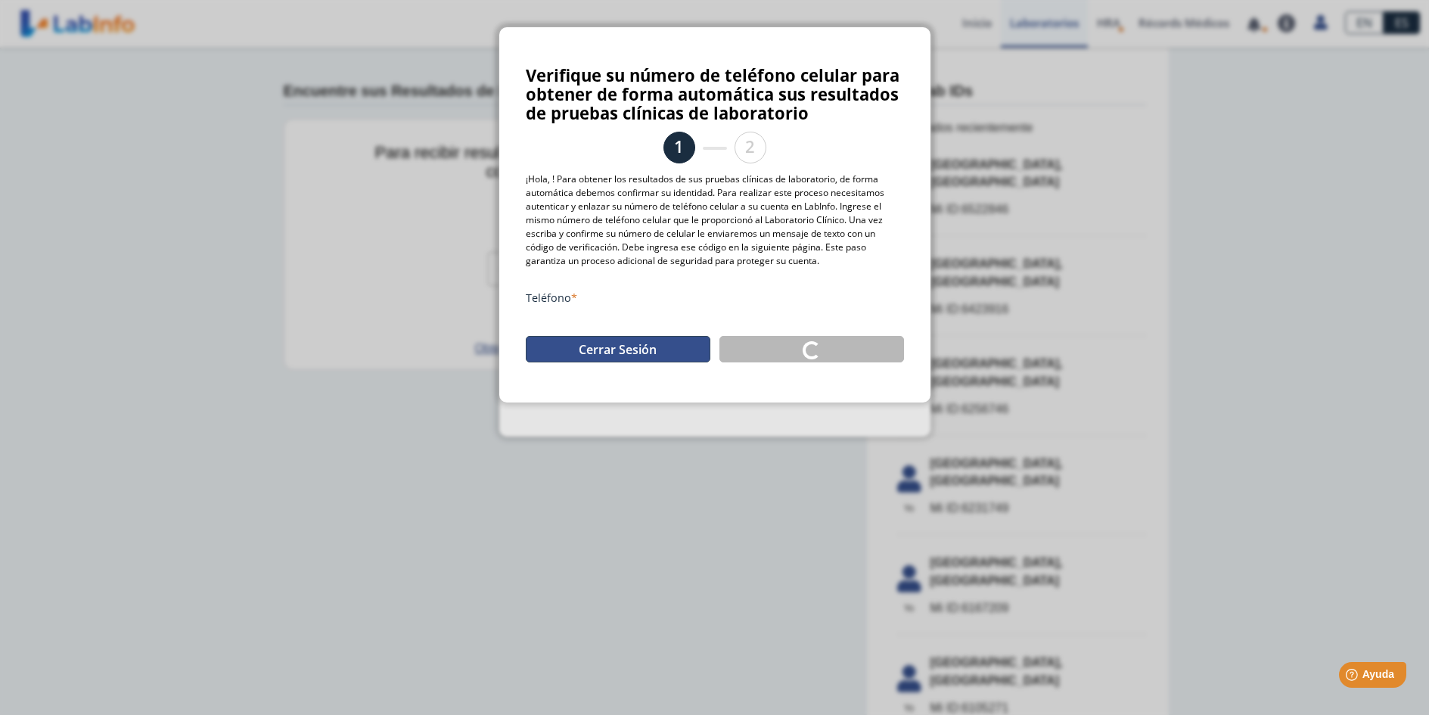
click at [696, 357] on button "Cerrar Sesión" at bounding box center [618, 349] width 185 height 26
